Goal: Navigation & Orientation: Find specific page/section

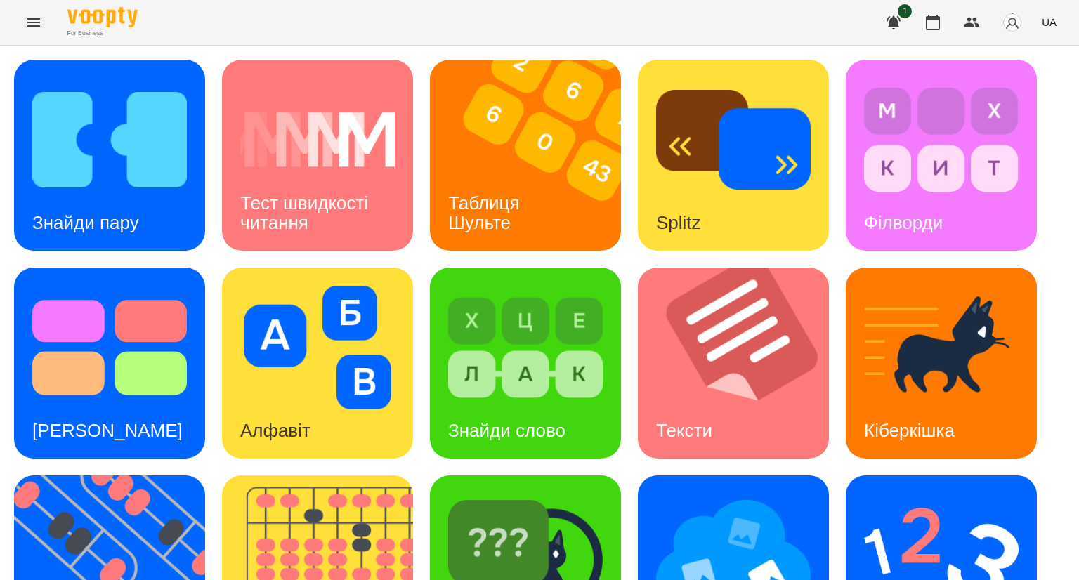
click at [39, 28] on icon "Menu" at bounding box center [33, 22] width 17 height 17
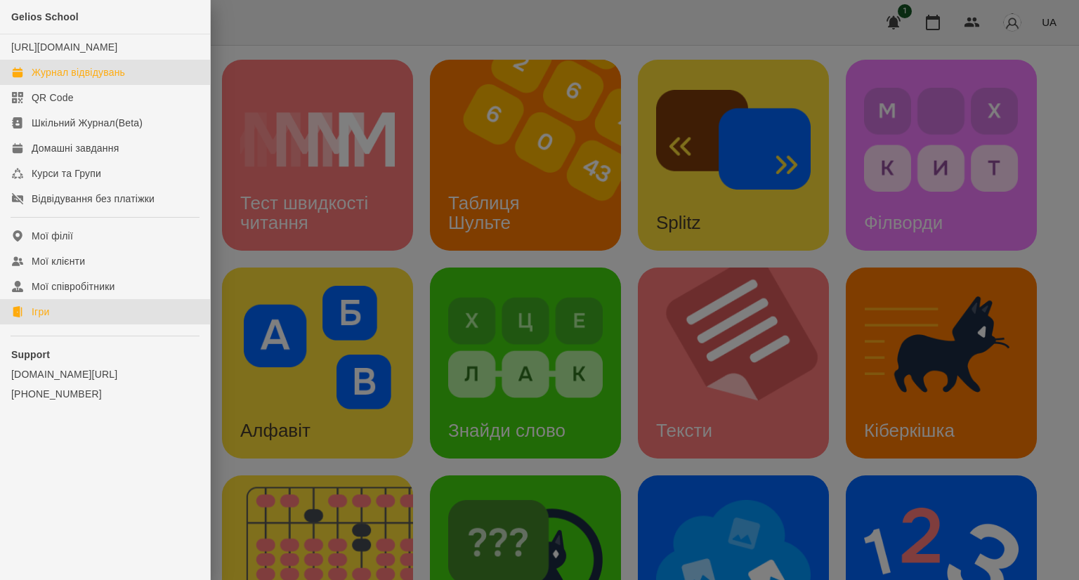
click at [55, 79] on div "Журнал відвідувань" at bounding box center [78, 72] width 93 height 14
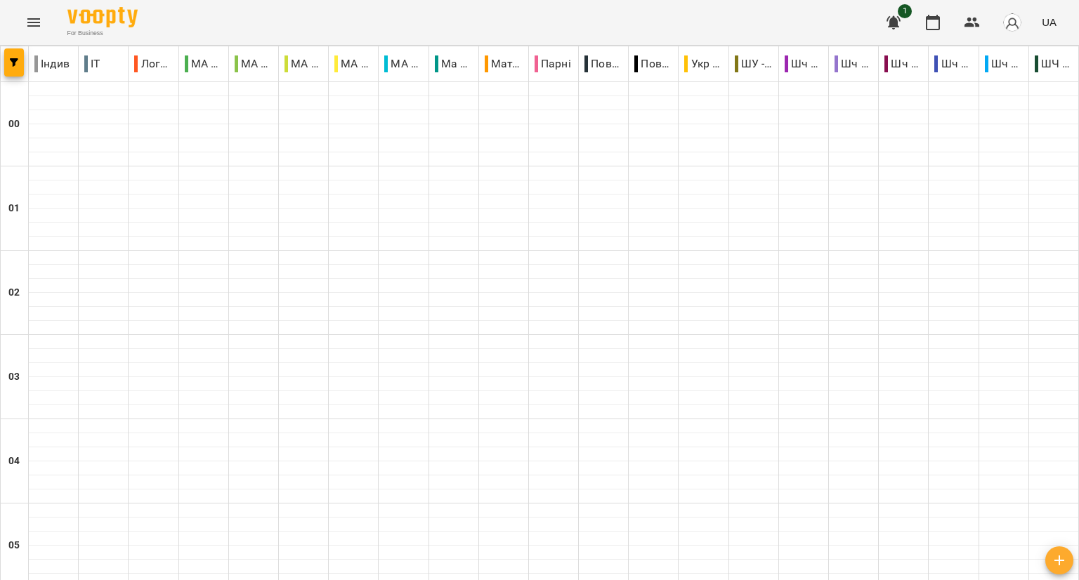
scroll to position [1539, 0]
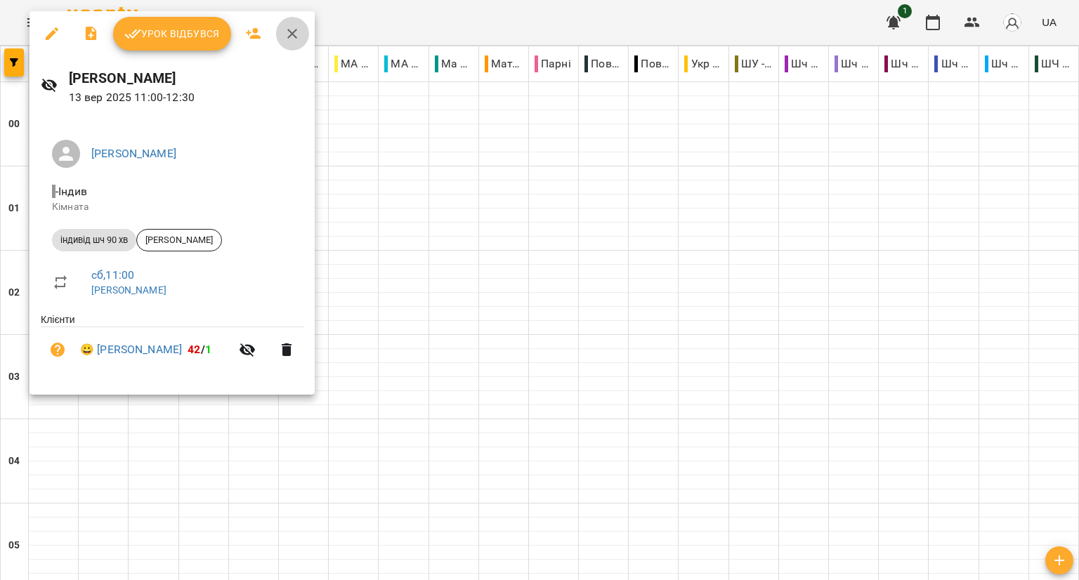
click at [287, 34] on icon "button" at bounding box center [292, 33] width 17 height 17
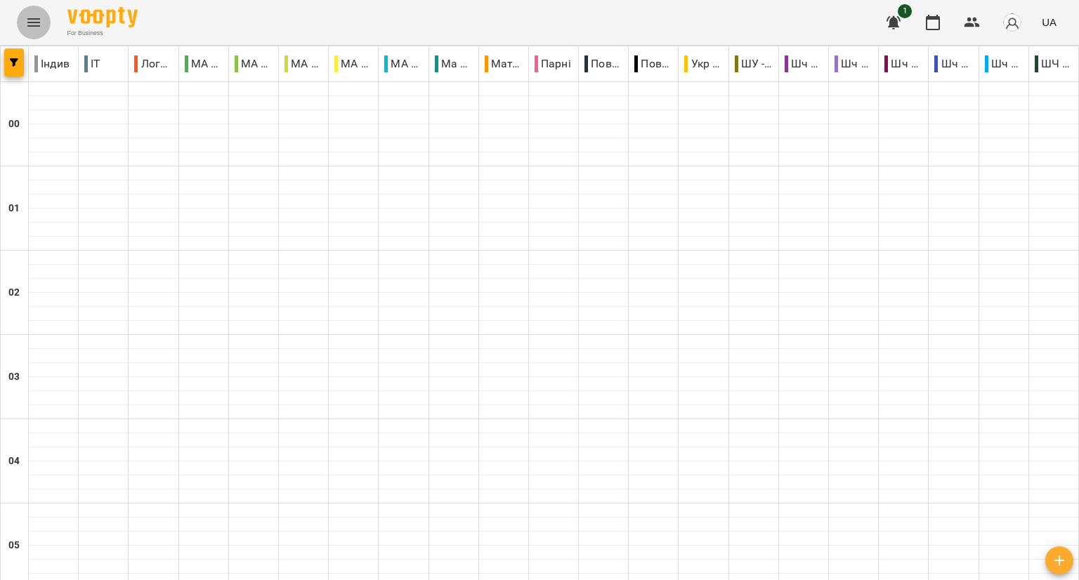
click at [28, 23] on icon "Menu" at bounding box center [33, 22] width 17 height 17
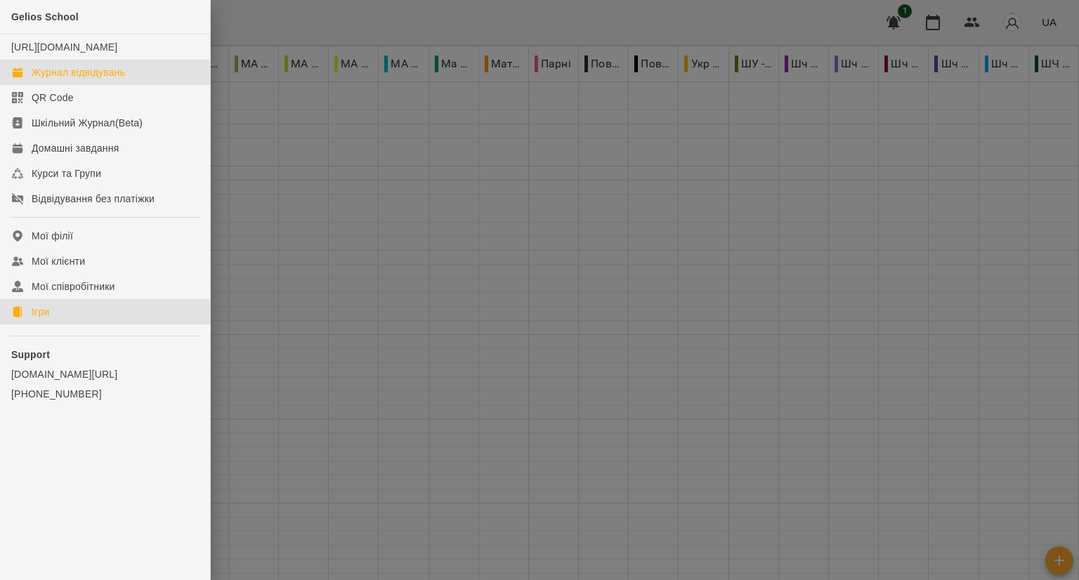
click at [25, 324] on link "Ігри" at bounding box center [105, 311] width 210 height 25
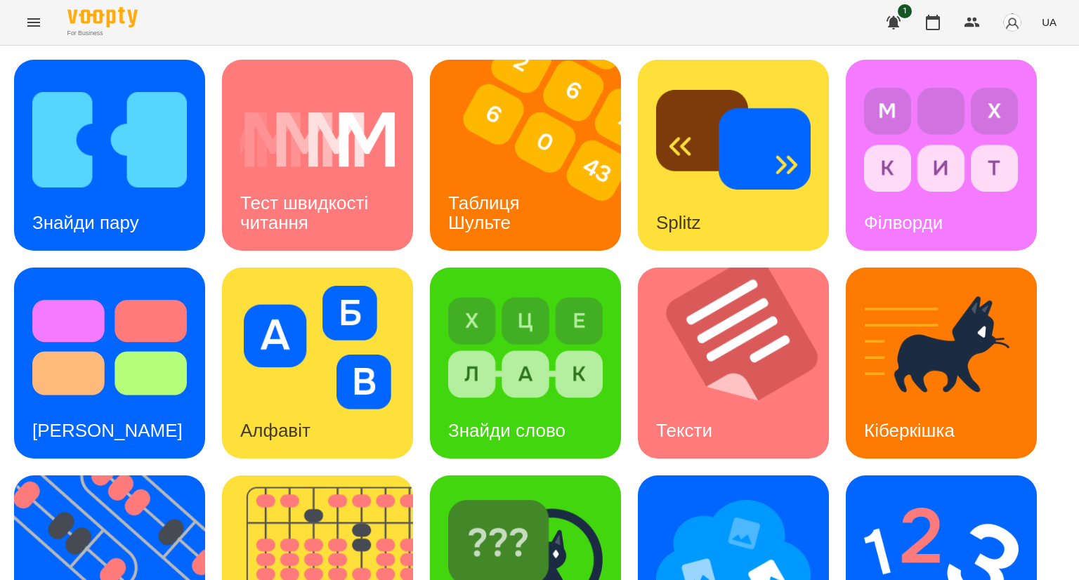
scroll to position [308, 0]
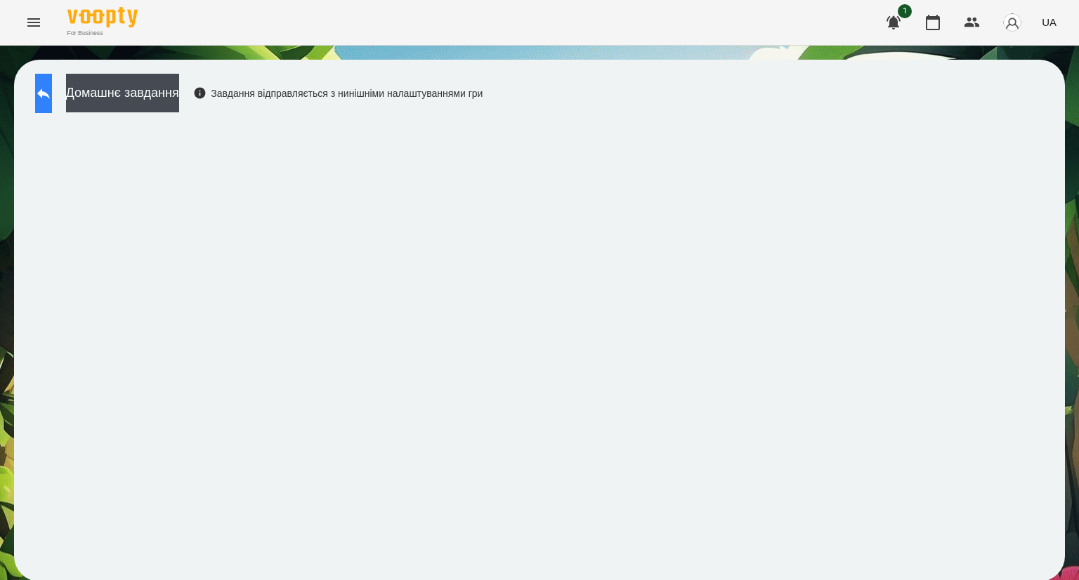
click at [52, 96] on icon at bounding box center [43, 93] width 17 height 17
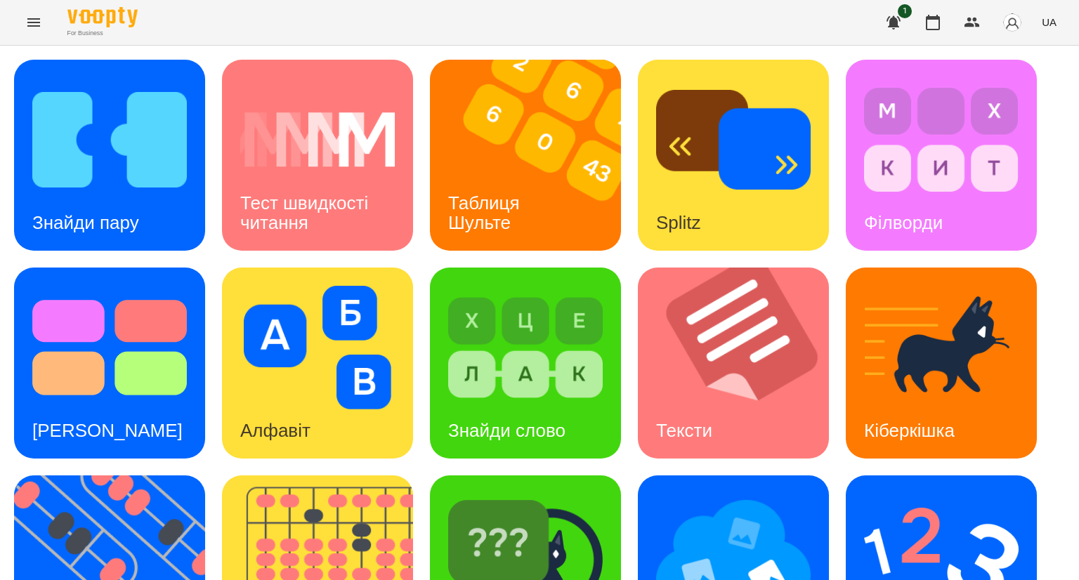
scroll to position [308, 0]
click at [744, 494] on img at bounding box center [733, 556] width 154 height 124
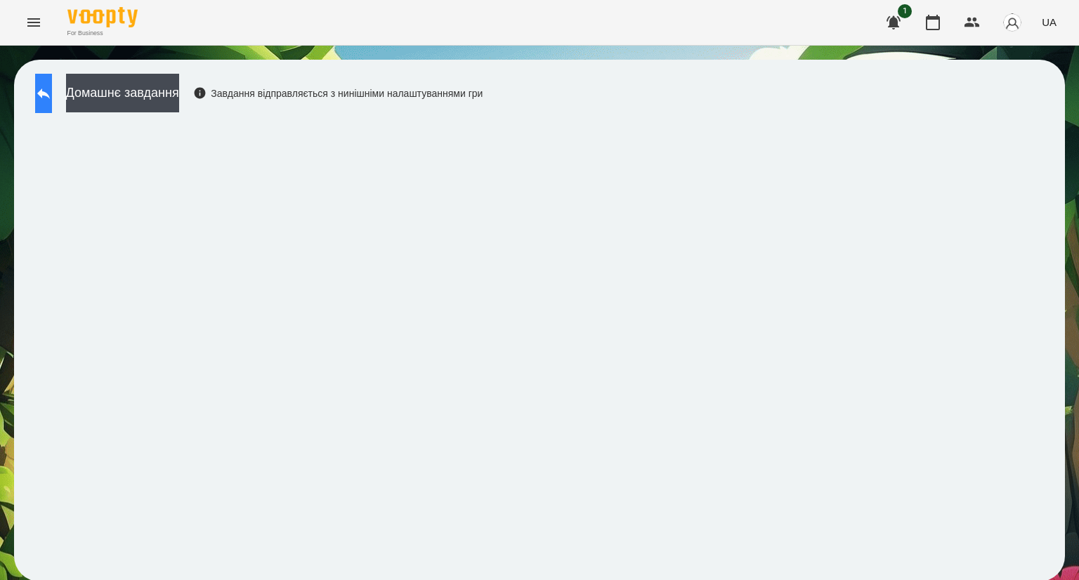
click at [45, 98] on button at bounding box center [43, 93] width 17 height 39
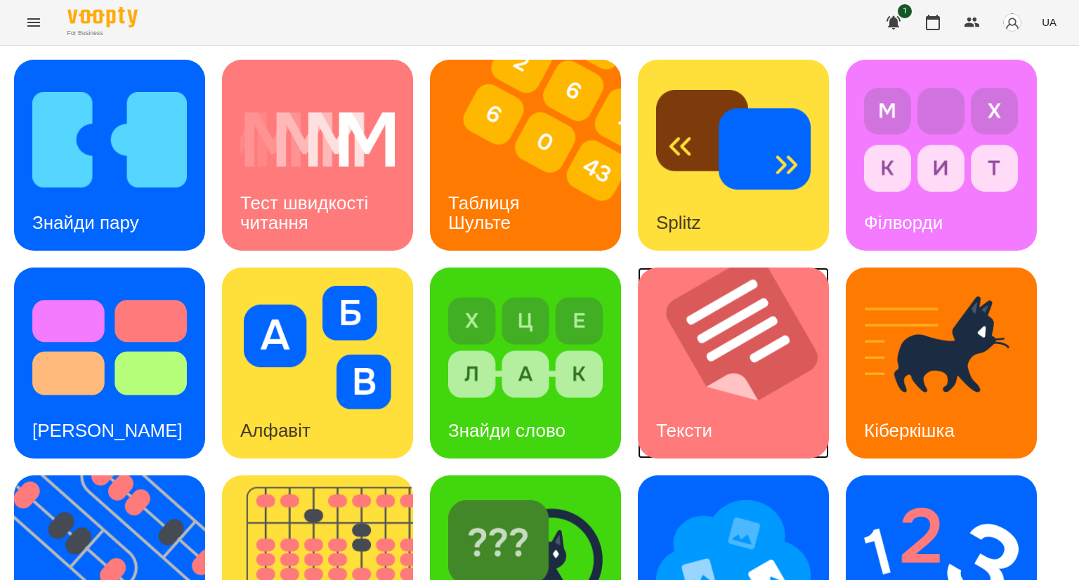
click at [713, 382] on img at bounding box center [742, 363] width 209 height 191
